Goal: Navigation & Orientation: Find specific page/section

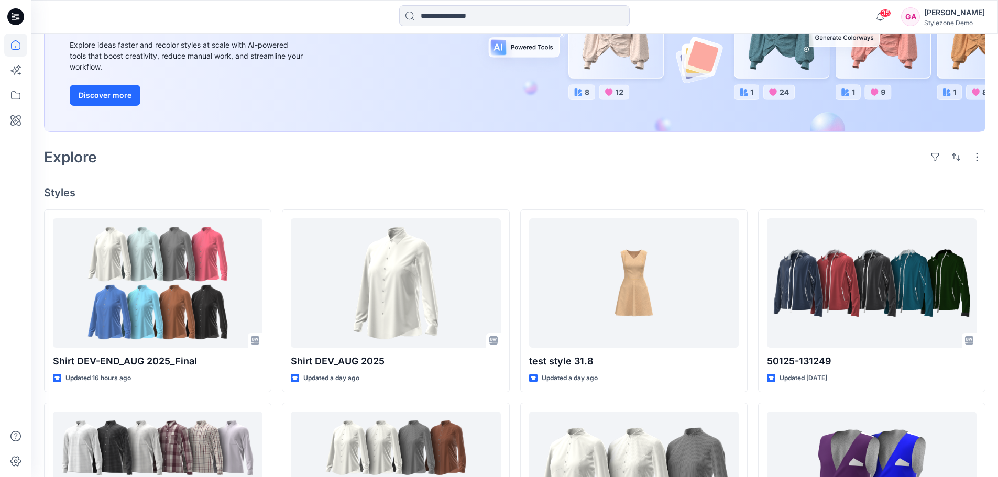
scroll to position [157, 0]
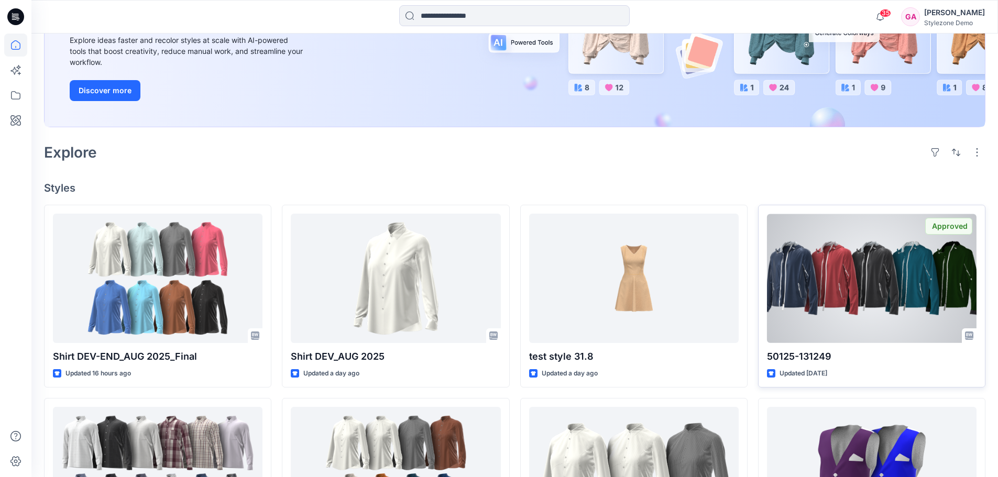
click at [872, 289] on div at bounding box center [872, 278] width 210 height 129
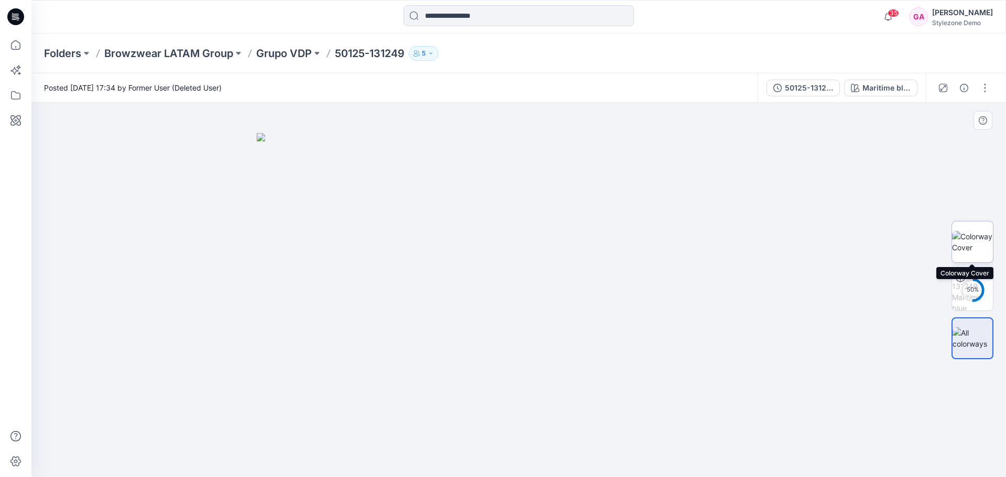
click at [966, 242] on img at bounding box center [972, 242] width 41 height 22
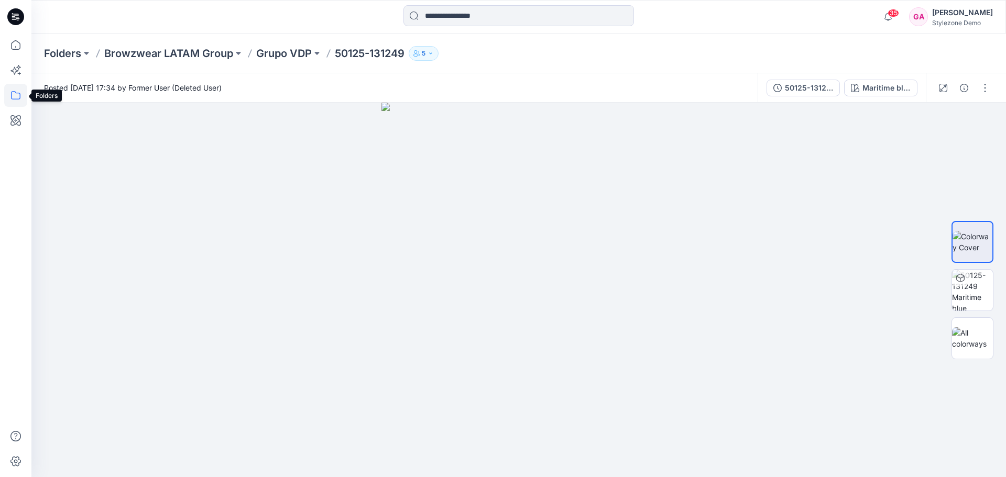
click at [17, 101] on icon at bounding box center [15, 95] width 23 height 23
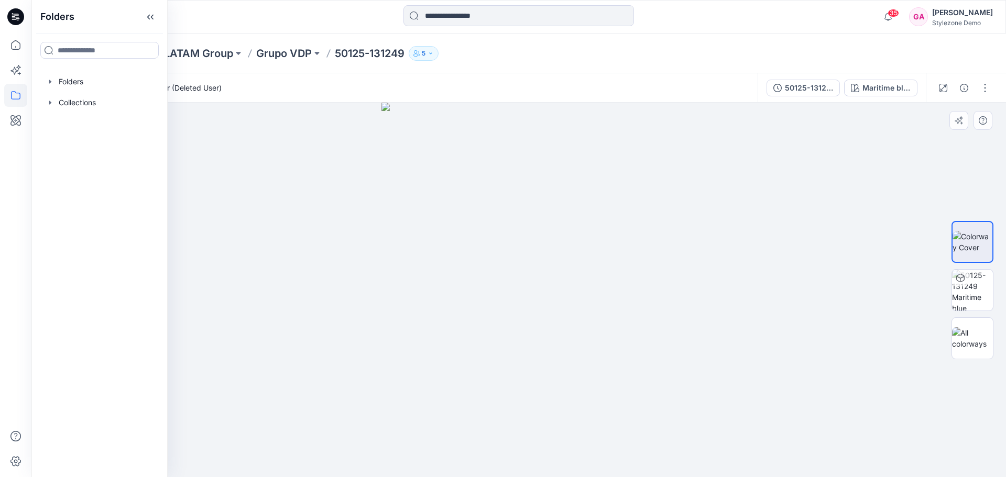
click at [271, 208] on div at bounding box center [518, 290] width 975 height 375
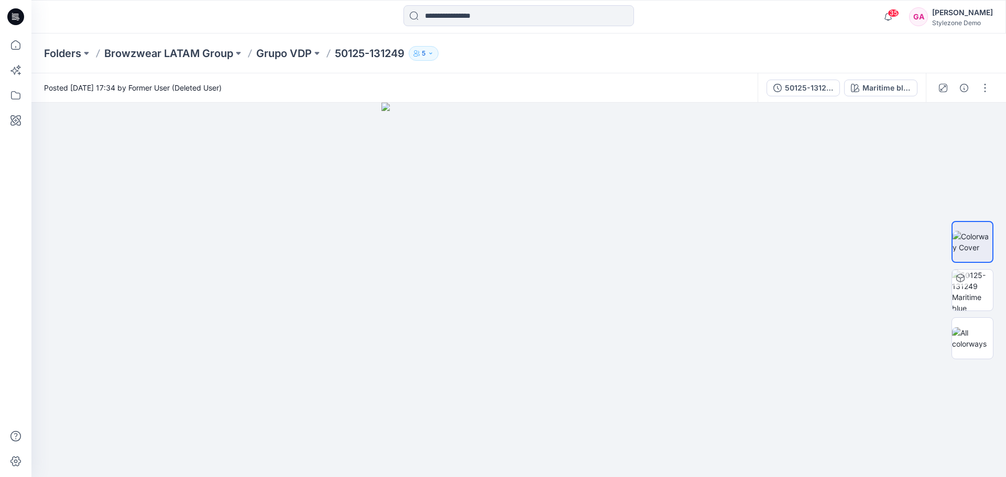
click at [16, 19] on icon at bounding box center [14, 19] width 5 height 1
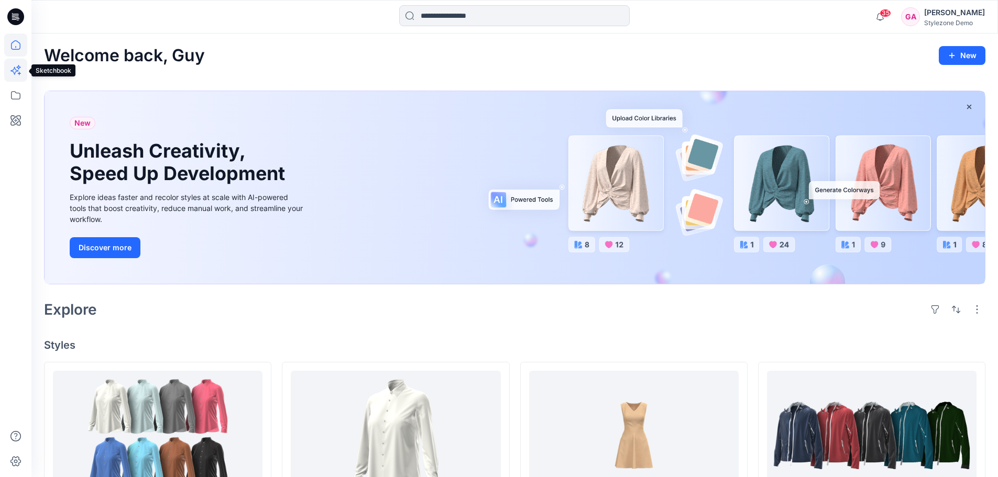
click at [23, 71] on icon at bounding box center [15, 70] width 23 height 23
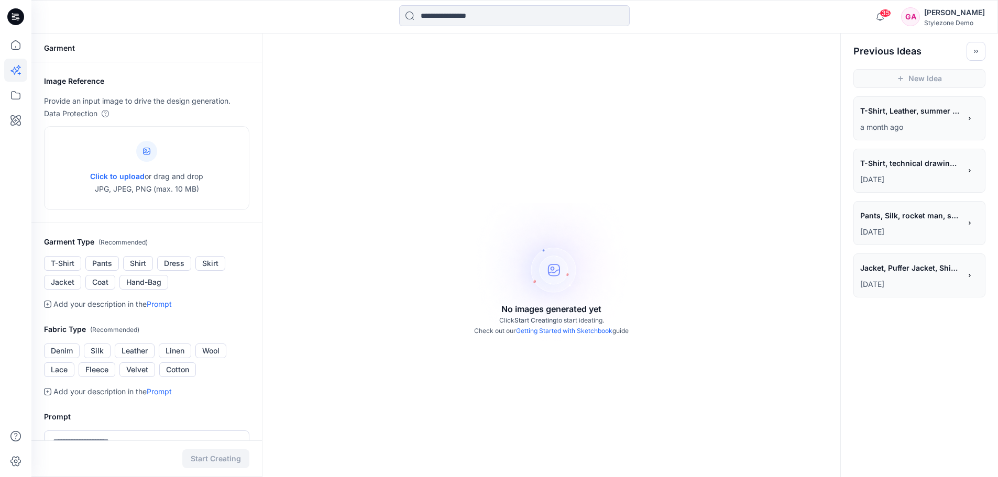
click at [914, 166] on span "T-Shirt, technical drawing for fashion industry" at bounding box center [910, 163] width 100 height 15
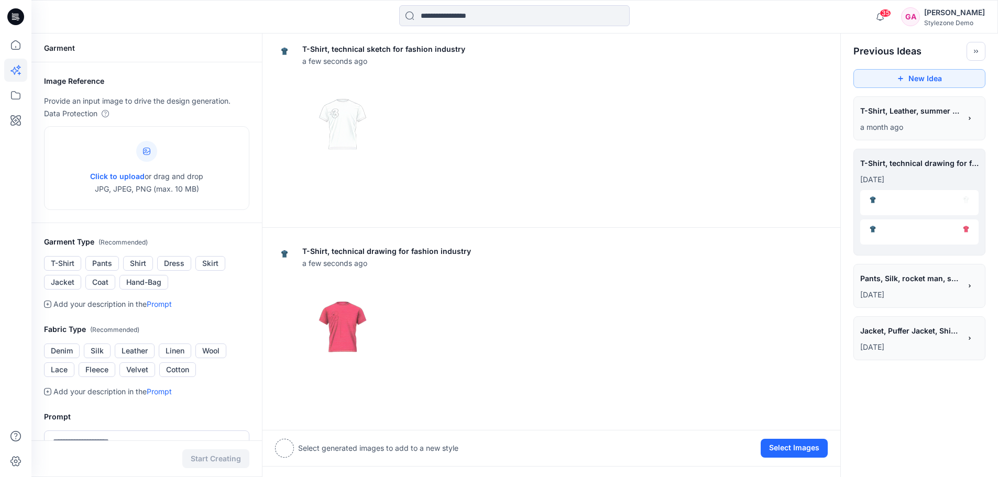
click at [897, 288] on div "**********" at bounding box center [910, 280] width 101 height 18
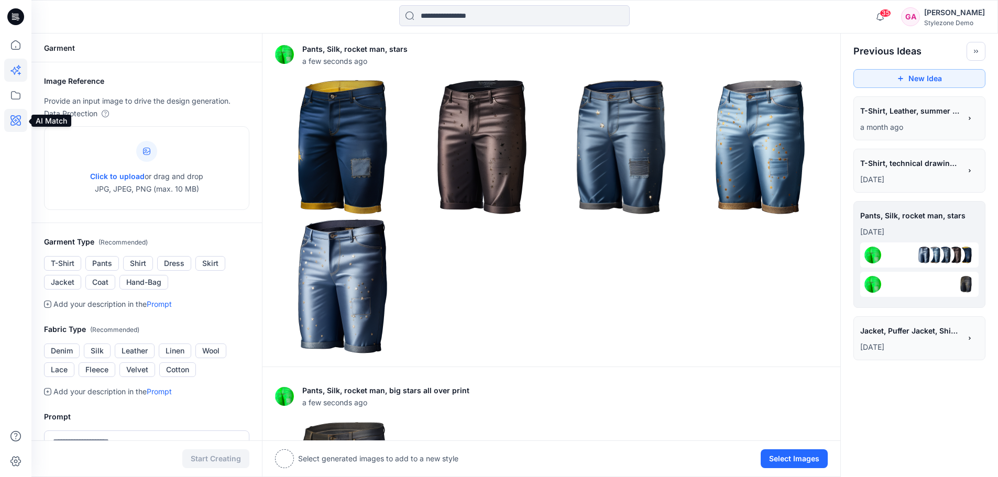
click at [16, 117] on icon at bounding box center [15, 120] width 10 height 10
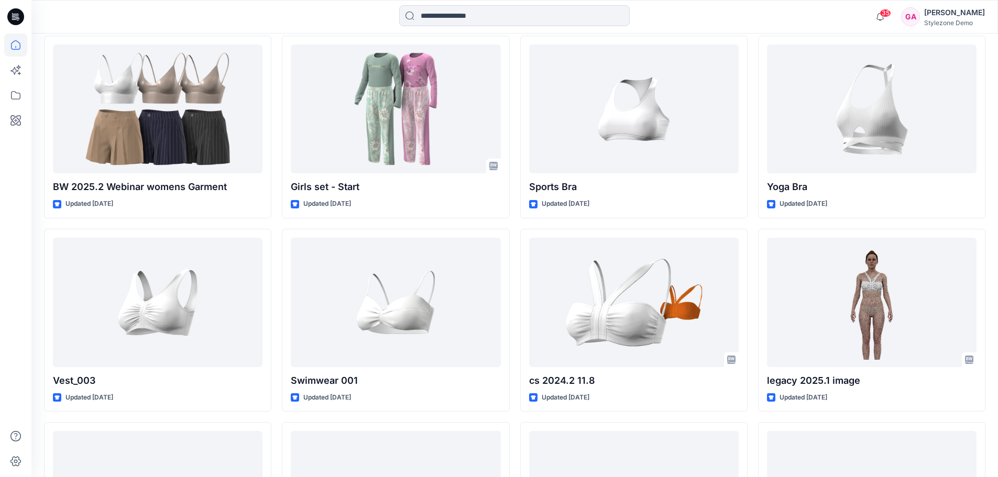
scroll to position [924, 0]
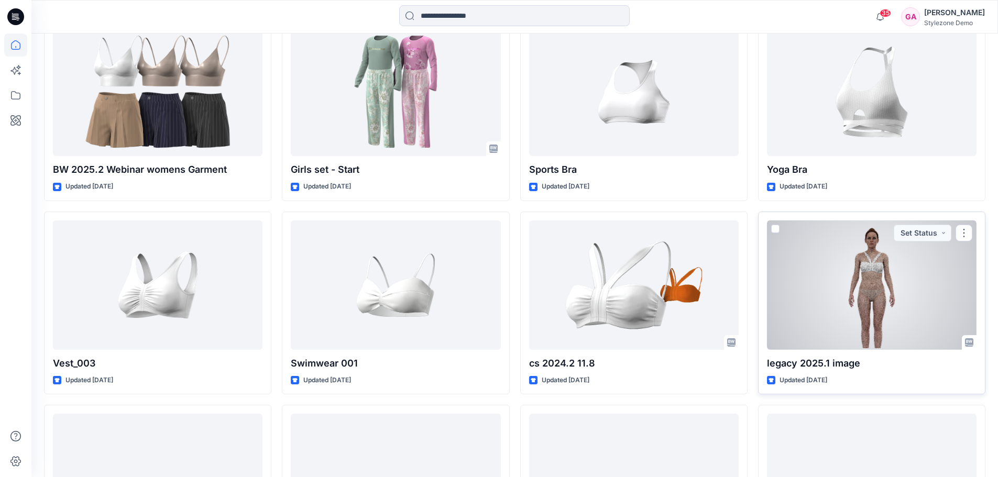
click at [870, 268] on div at bounding box center [872, 285] width 210 height 129
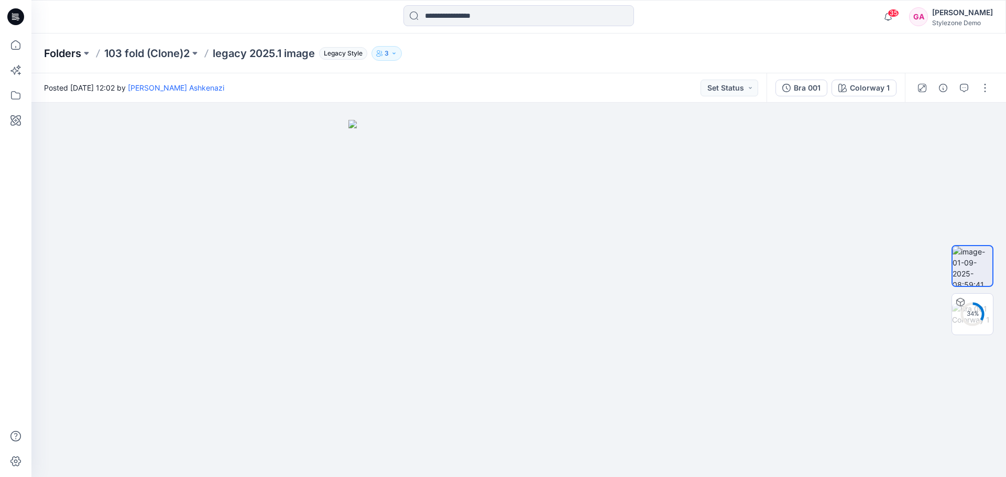
click at [56, 52] on p "Folders" at bounding box center [62, 53] width 37 height 15
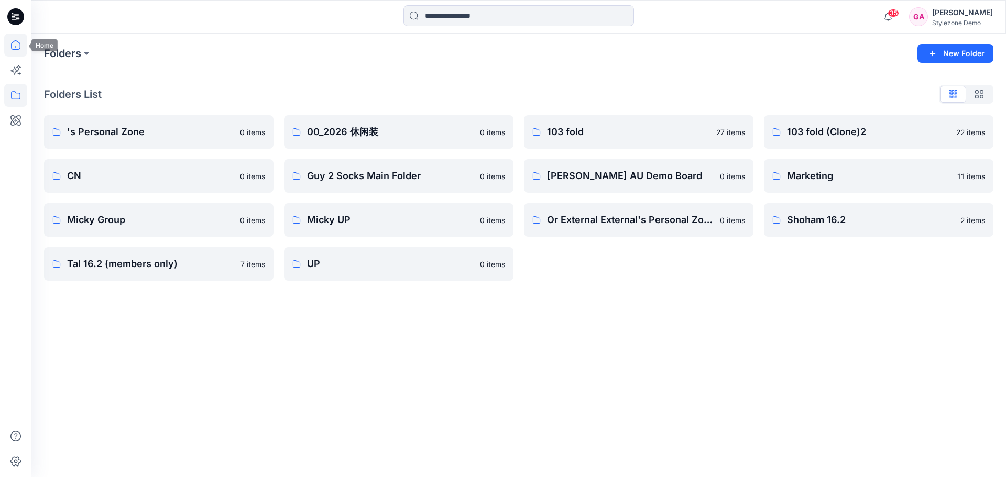
click at [19, 44] on icon at bounding box center [15, 45] width 23 height 23
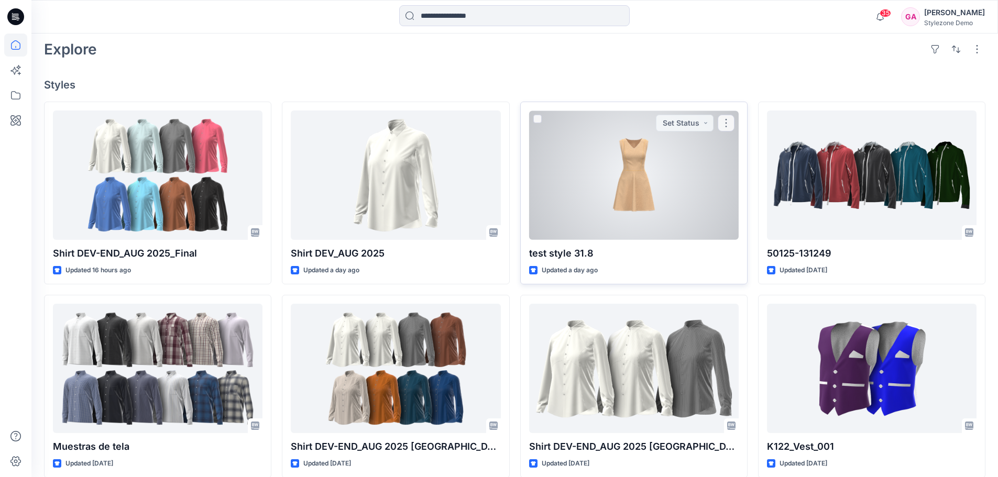
scroll to position [262, 0]
